Goal: Information Seeking & Learning: Learn about a topic

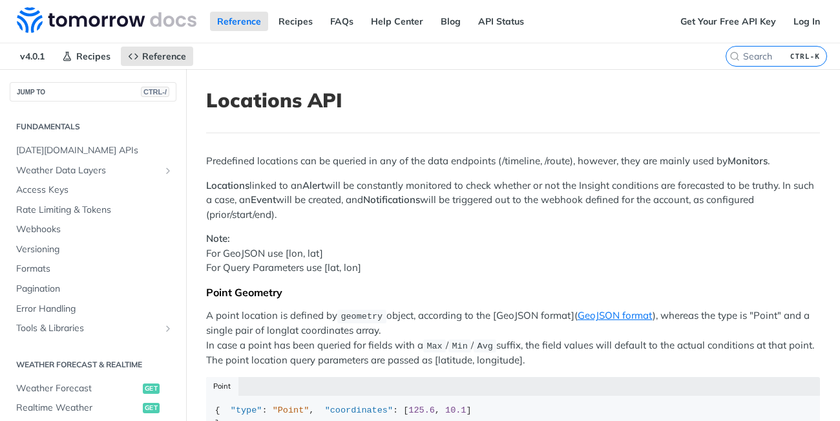
scroll to position [446, 0]
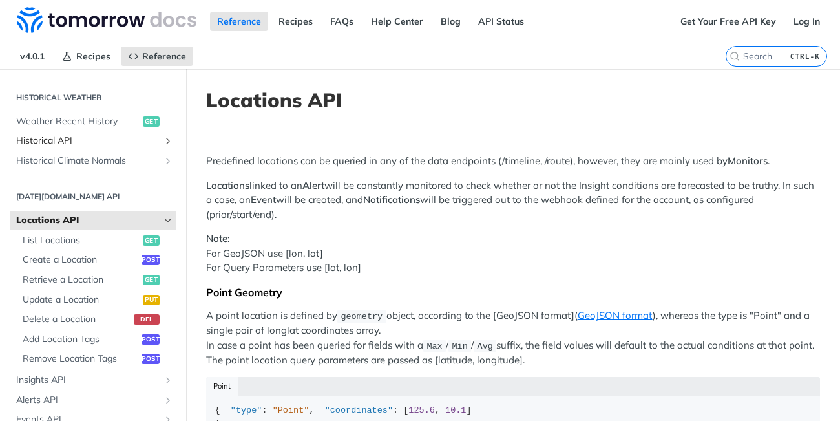
click at [52, 138] on span "Historical API" at bounding box center [87, 140] width 143 height 13
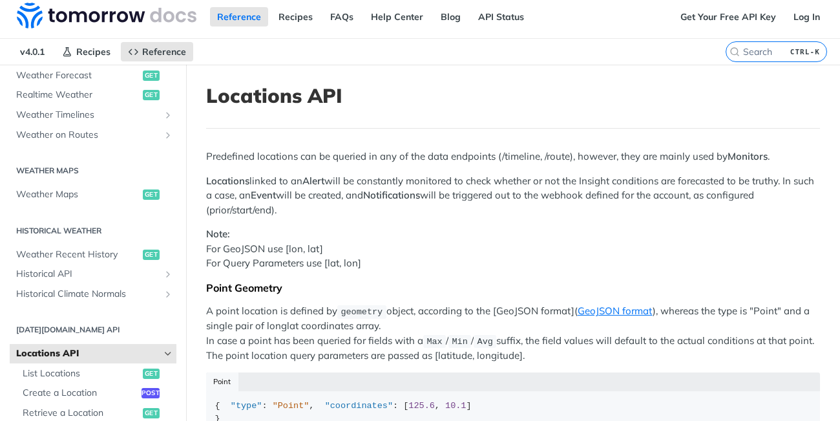
scroll to position [1, 0]
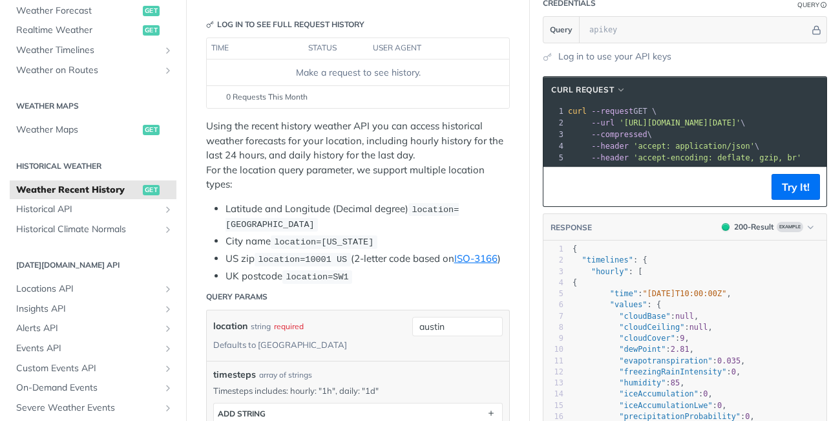
scroll to position [156, 0]
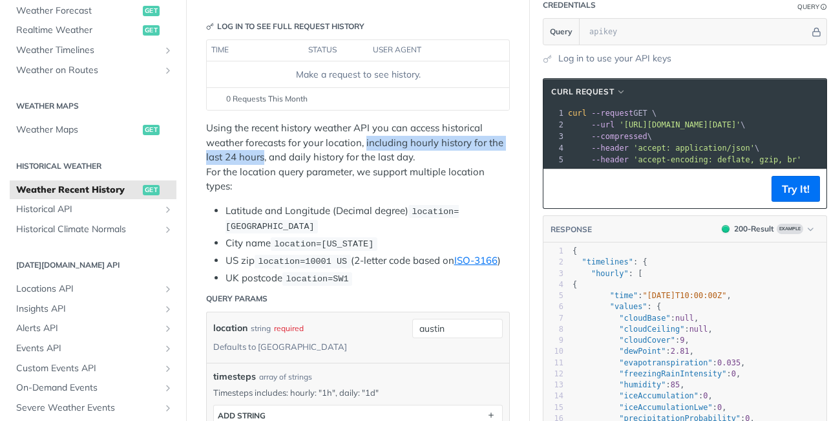
drag, startPoint x: 366, startPoint y: 145, endPoint x: 265, endPoint y: 155, distance: 101.9
click at [265, 155] on p "Using the recent history weather API you can access historical weather forecast…" at bounding box center [358, 157] width 304 height 73
click at [485, 149] on p "Using the recent history weather API you can access historical weather forecast…" at bounding box center [358, 157] width 304 height 73
drag, startPoint x: 366, startPoint y: 145, endPoint x: 264, endPoint y: 158, distance: 102.9
click at [264, 158] on p "Using the recent history weather API you can access historical weather forecast…" at bounding box center [358, 157] width 304 height 73
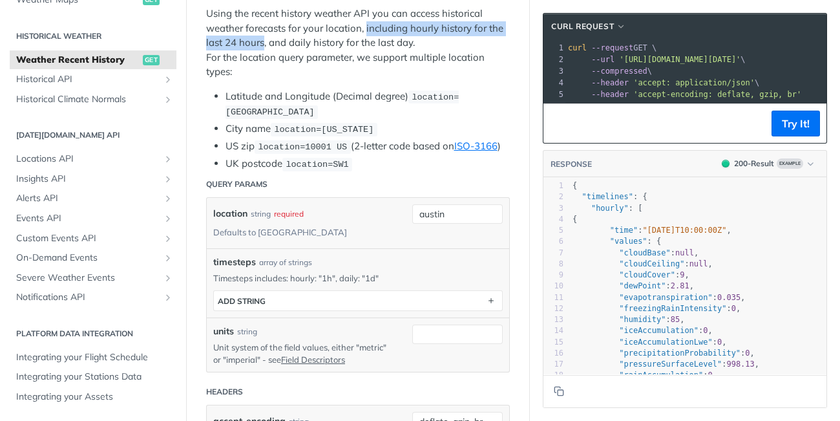
scroll to position [0, 0]
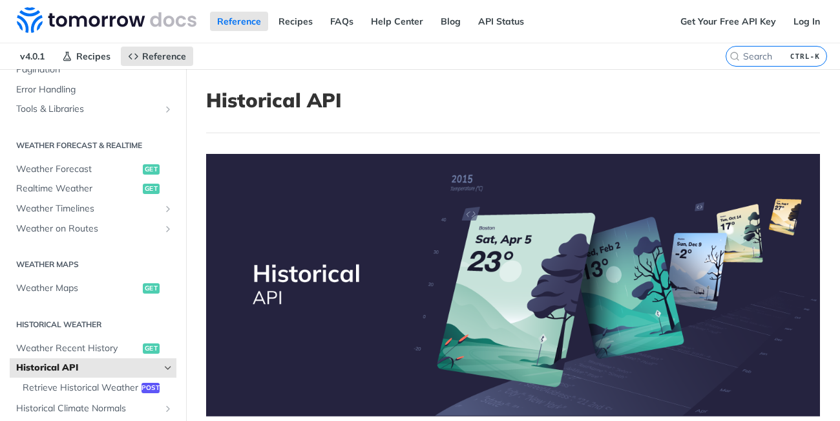
scroll to position [208, 0]
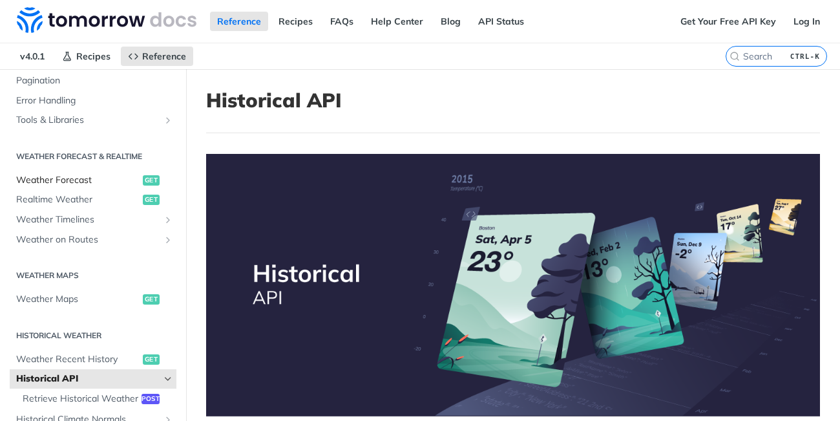
click at [63, 179] on span "Weather Forecast" at bounding box center [77, 180] width 123 height 13
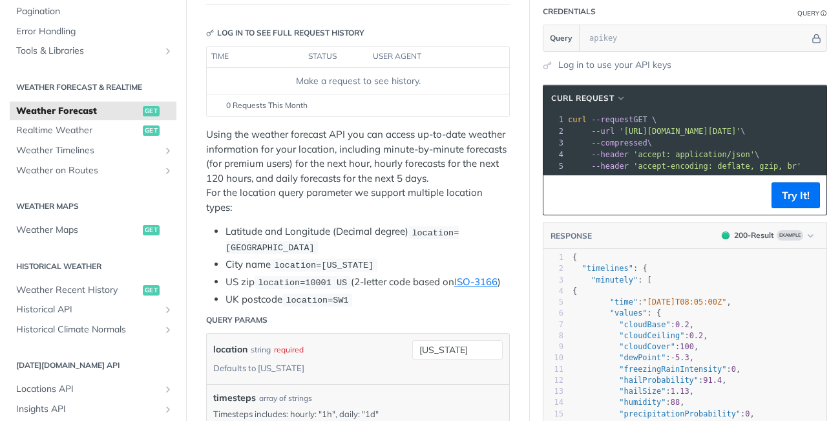
scroll to position [151, 0]
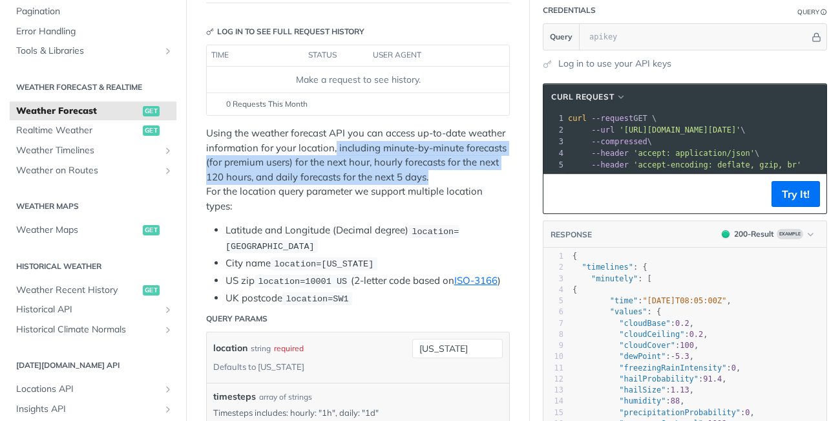
drag, startPoint x: 334, startPoint y: 148, endPoint x: 448, endPoint y: 173, distance: 116.5
click at [448, 173] on p "Using the weather forecast API you can access up-to-date weather information fo…" at bounding box center [358, 169] width 304 height 87
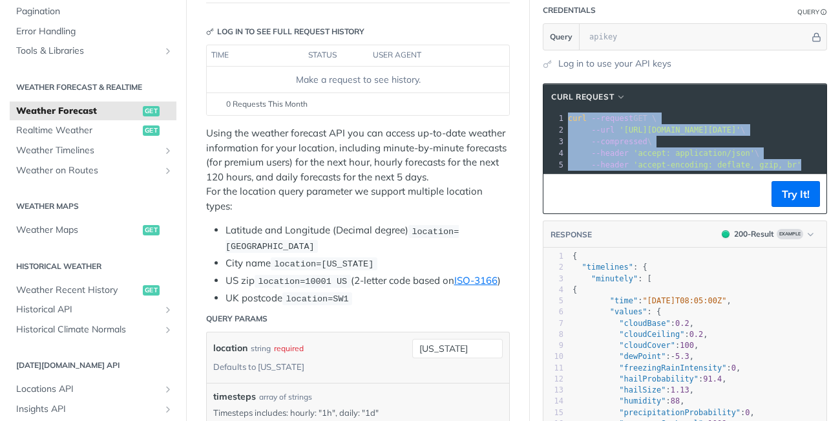
drag, startPoint x: 569, startPoint y: 119, endPoint x: 813, endPoint y: 165, distance: 248.7
click at [813, 165] on div "1 curl --request GET \ 2 --url '[URL][DOMAIN_NAME][DATE]' \ 3 --compressed \ 4 …" at bounding box center [750, 141] width 368 height 58
copy div "curl --request GET \ 2 --url '[URL][DOMAIN_NAME][DATE]' \ 3 --compressed \ 4 --…"
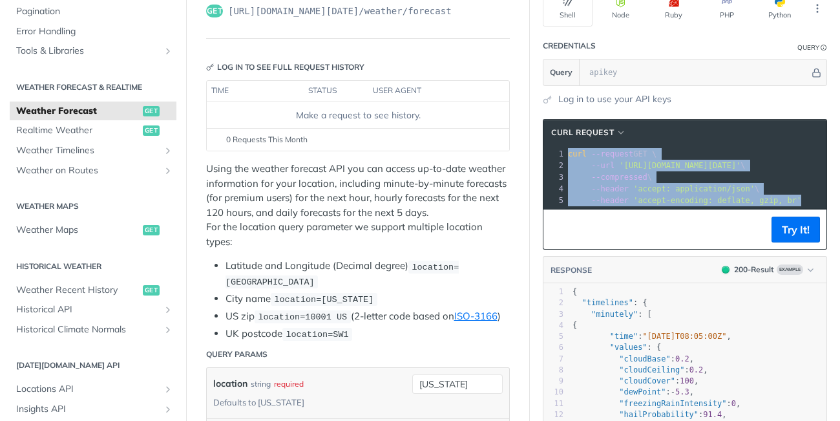
scroll to position [116, 0]
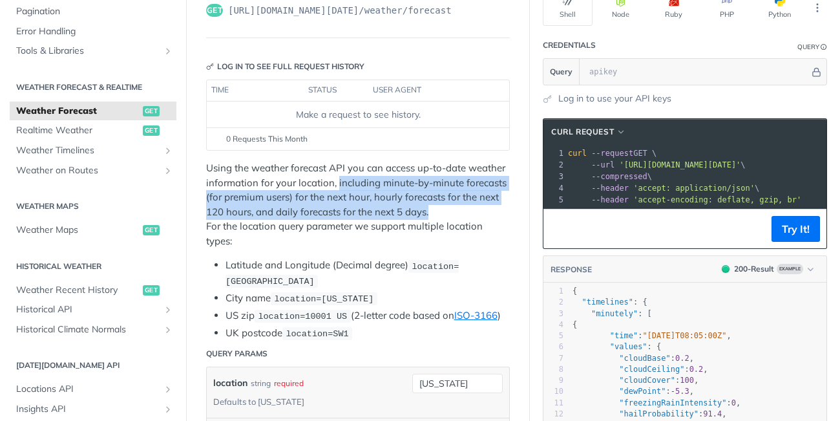
drag, startPoint x: 337, startPoint y: 184, endPoint x: 456, endPoint y: 215, distance: 122.9
click at [456, 215] on p "Using the weather forecast API you can access up-to-date weather information fo…" at bounding box center [358, 204] width 304 height 87
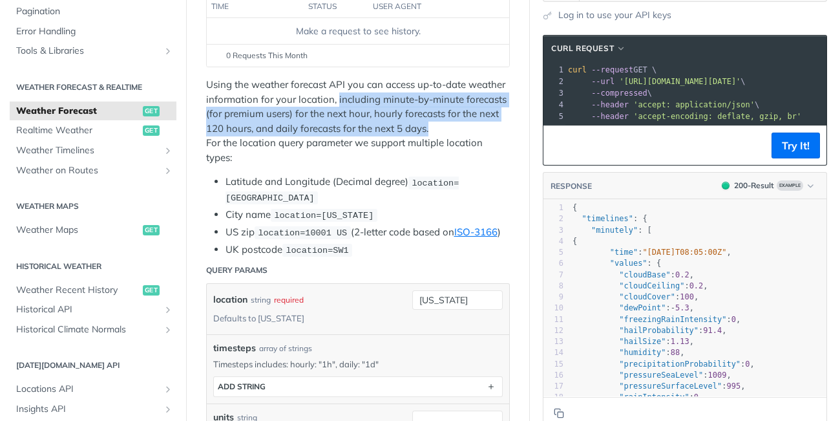
scroll to position [198, 0]
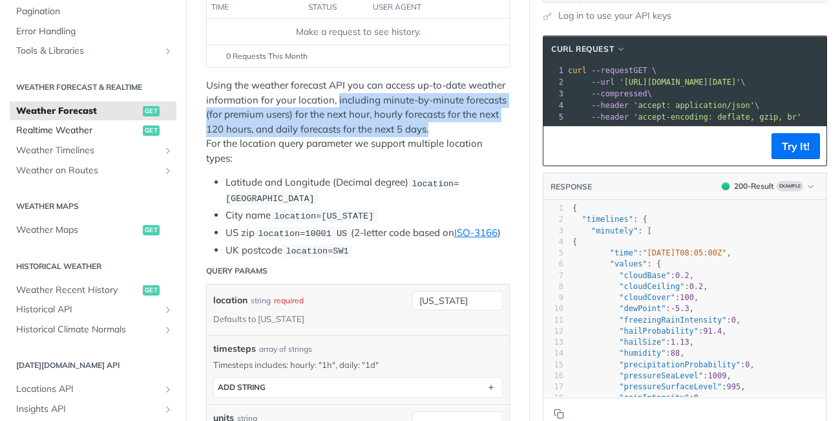
click at [69, 134] on span "Realtime Weather" at bounding box center [77, 130] width 123 height 13
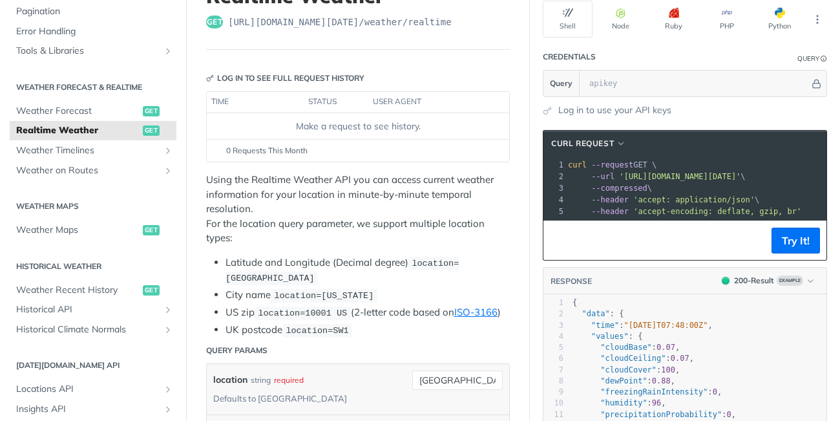
scroll to position [105, 0]
click at [370, 195] on p "Using the Realtime Weather API you can access current weather information for y…" at bounding box center [358, 208] width 304 height 73
click at [396, 236] on p "Using the Realtime Weather API you can access current weather information for y…" at bounding box center [358, 208] width 304 height 73
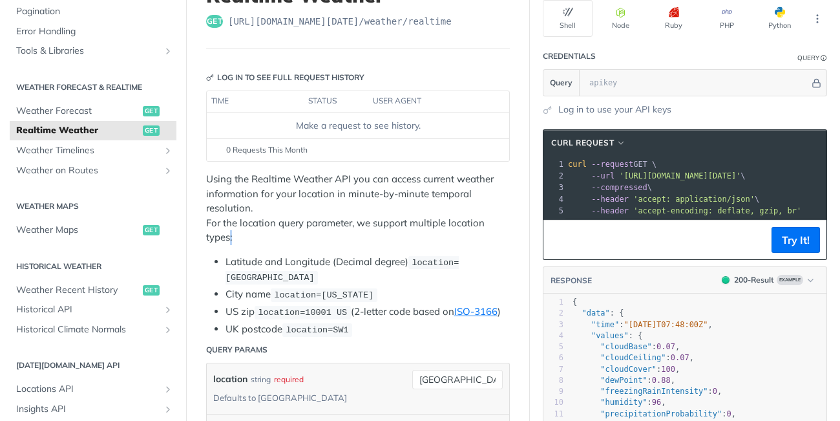
click at [396, 236] on p "Using the Realtime Weather API you can access current weather information for y…" at bounding box center [358, 208] width 304 height 73
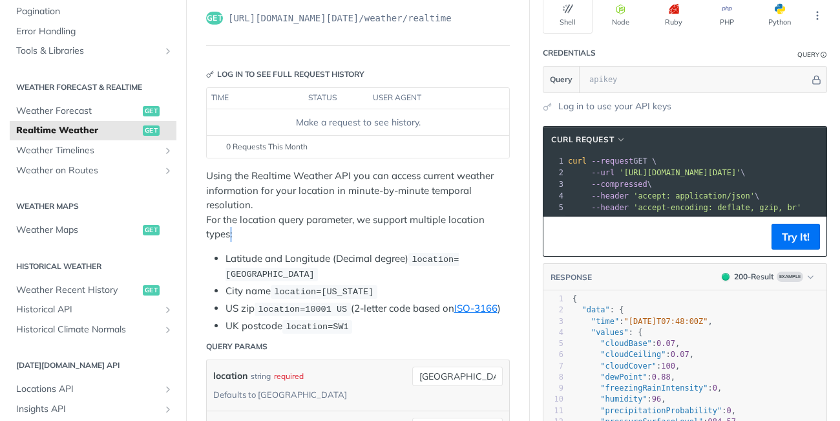
scroll to position [106, 0]
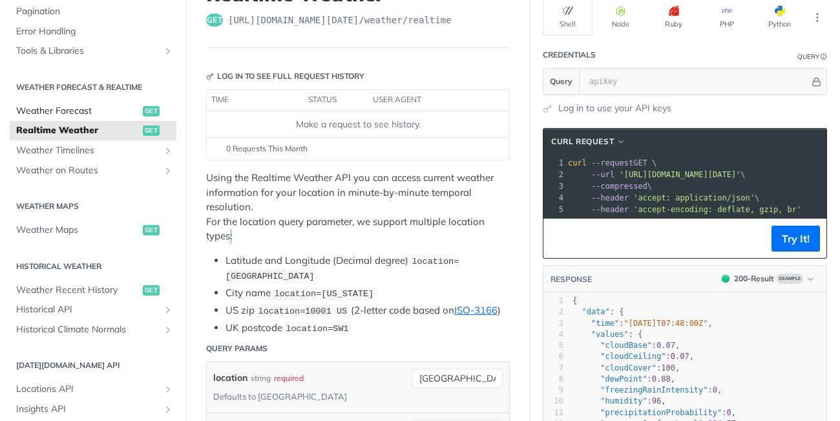
click at [78, 107] on span "Weather Forecast" at bounding box center [77, 111] width 123 height 13
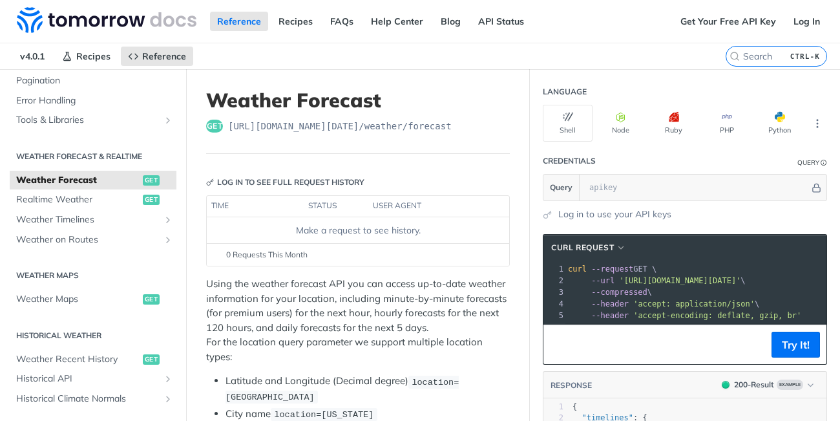
scroll to position [47, 0]
